Goal: Task Accomplishment & Management: Use online tool/utility

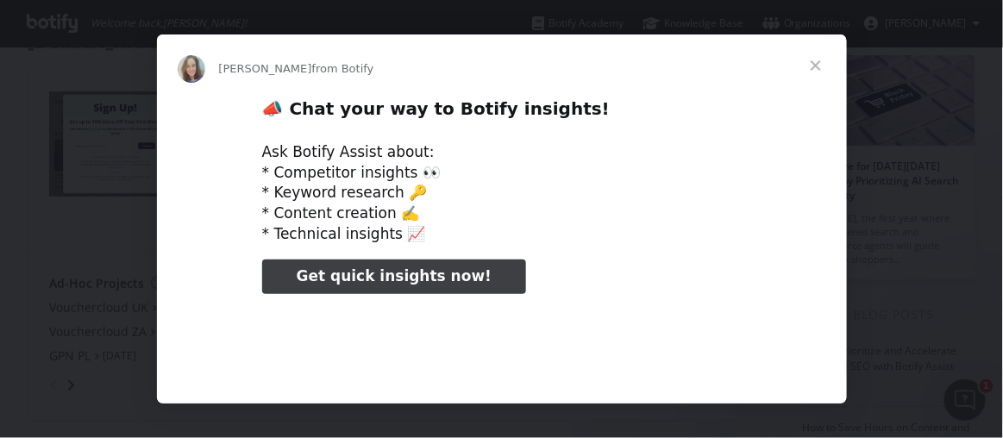
type input "131697"
click at [818, 63] on span "Close" at bounding box center [815, 65] width 62 height 62
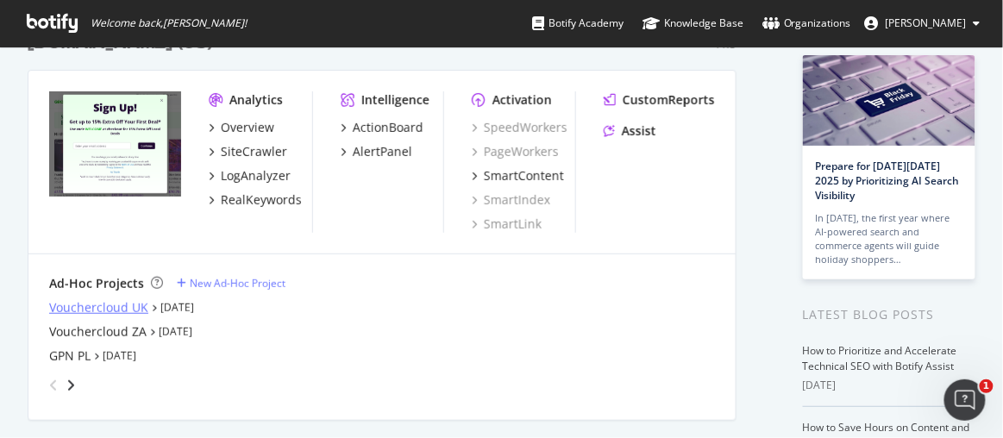
click at [103, 301] on div "Vouchercloud UK" at bounding box center [98, 307] width 99 height 17
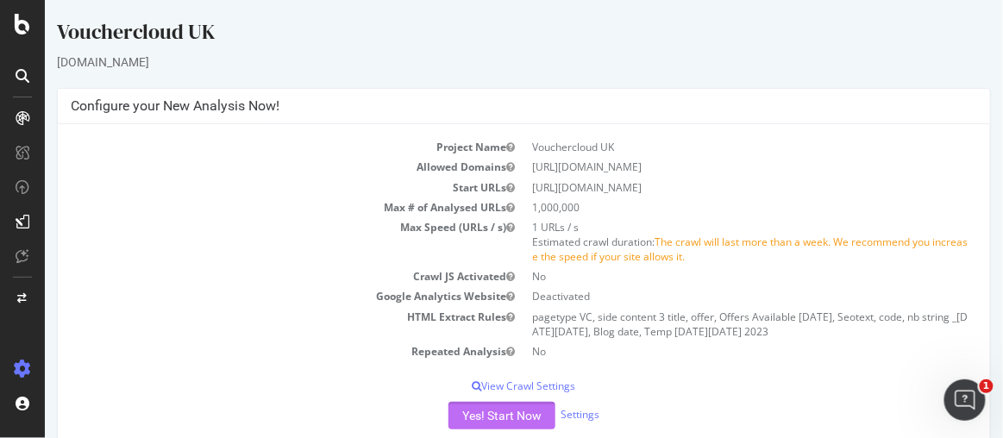
click at [509, 409] on button "Yes! Start Now" at bounding box center [500, 416] width 107 height 28
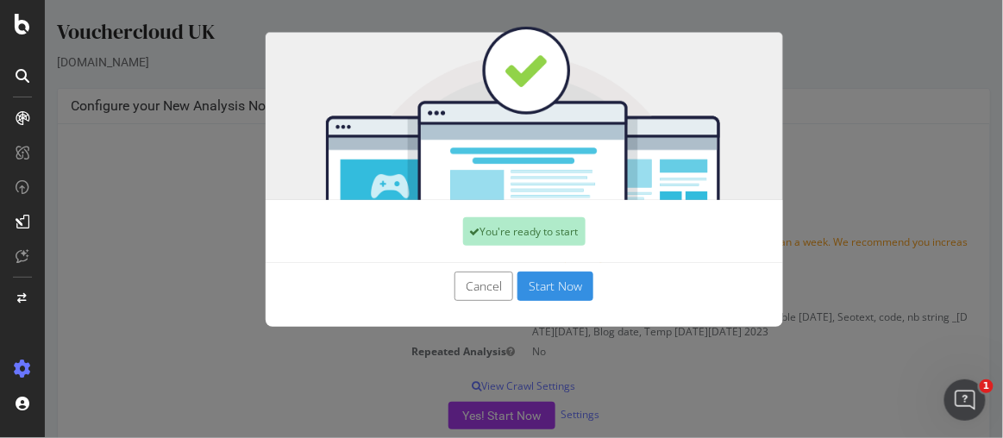
click at [583, 287] on button "Start Now" at bounding box center [554, 286] width 76 height 29
